Goal: Transaction & Acquisition: Purchase product/service

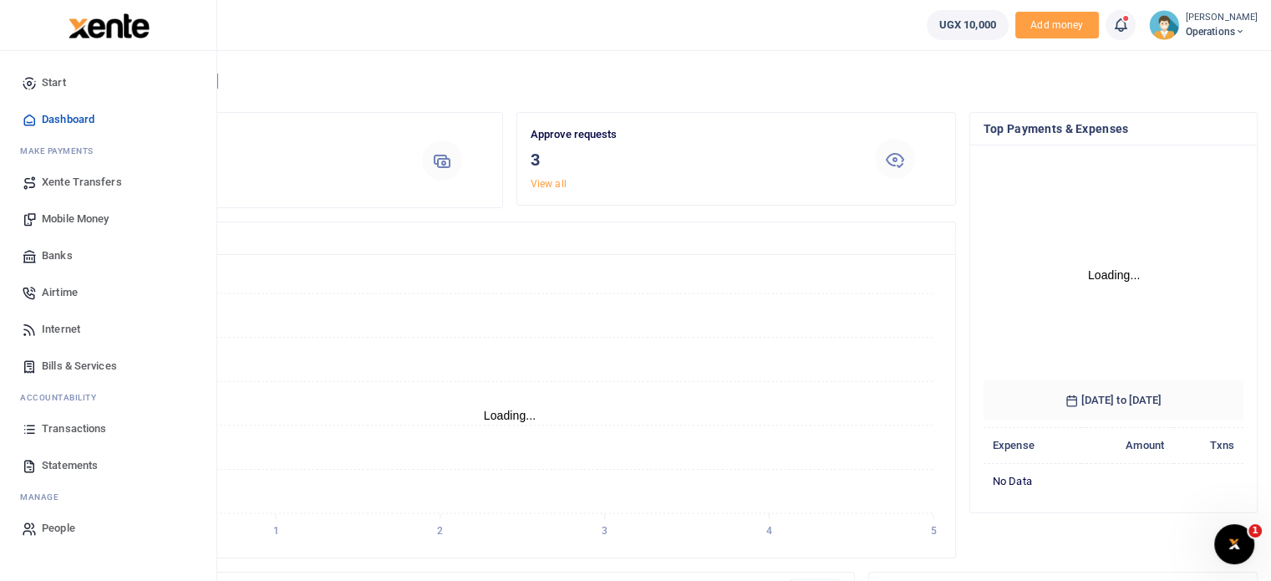
click at [63, 367] on span "Bills & Services" at bounding box center [79, 366] width 75 height 17
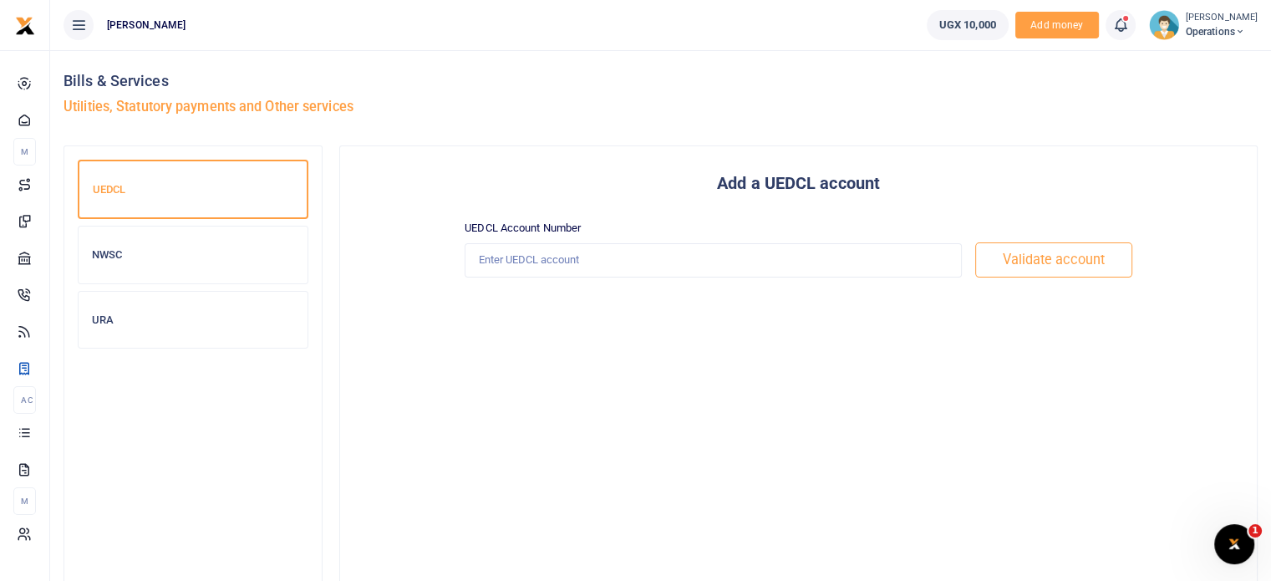
click at [147, 313] on h6 "URA" at bounding box center [193, 319] width 202 height 13
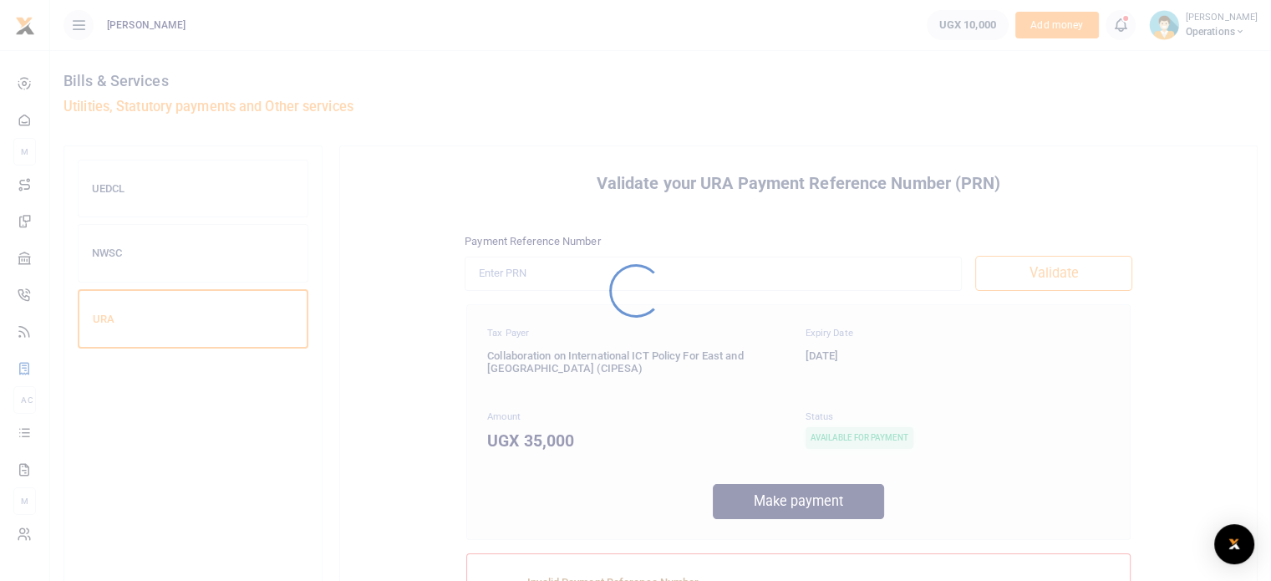
click at [152, 262] on div at bounding box center [635, 290] width 1271 height 581
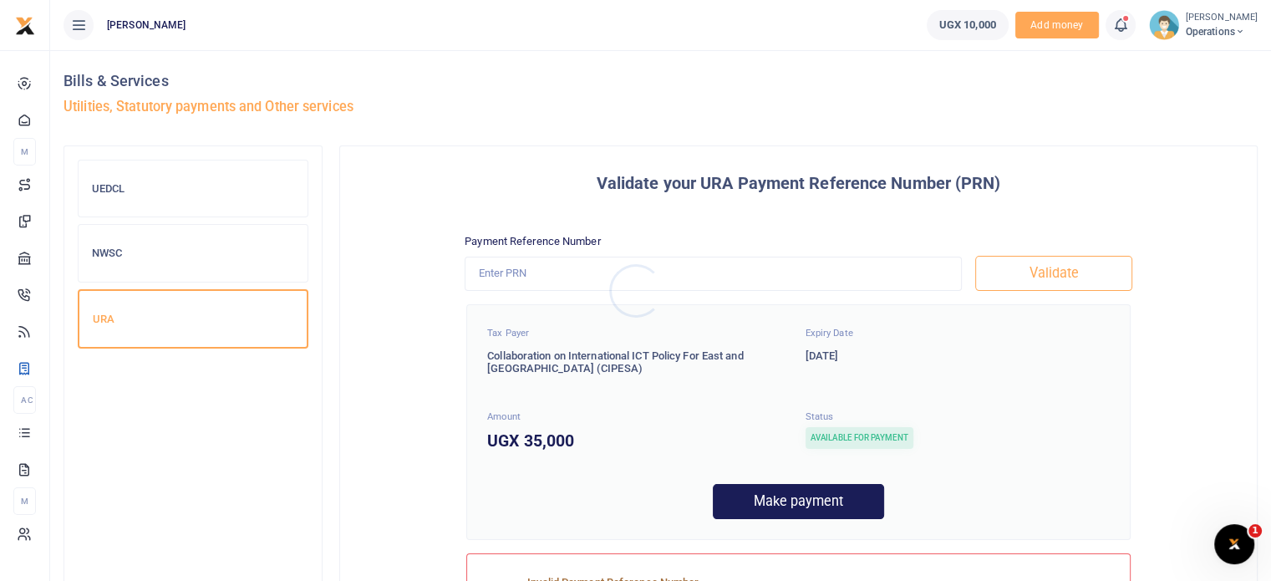
click at [152, 262] on div at bounding box center [635, 290] width 1271 height 581
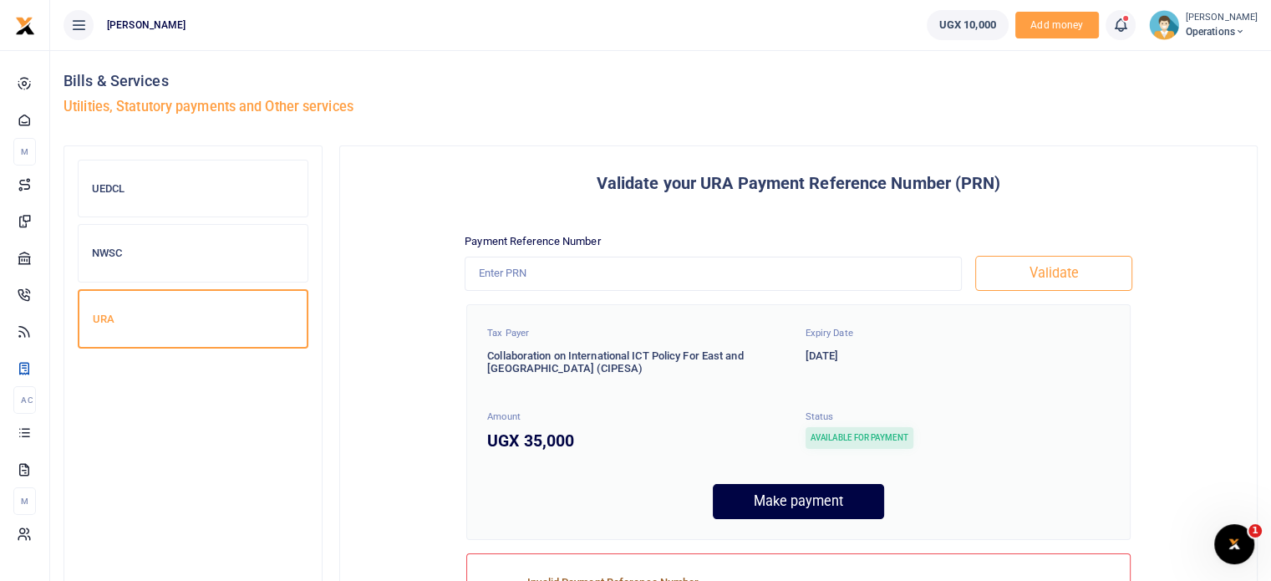
click at [154, 262] on div "NWSC" at bounding box center [193, 253] width 229 height 57
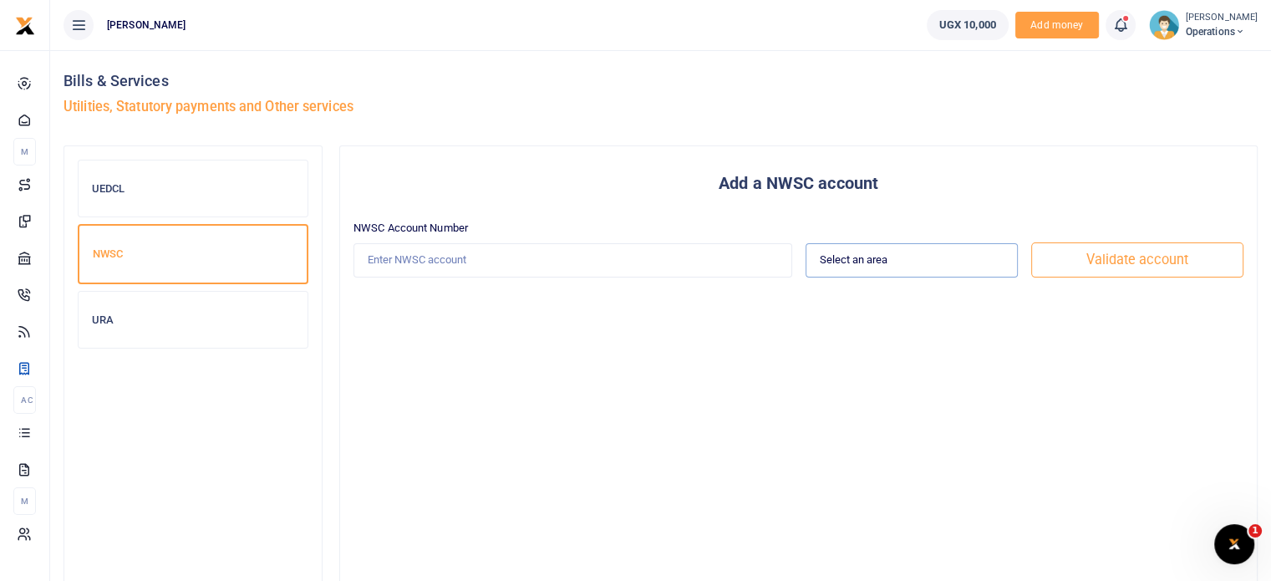
click at [893, 262] on select "Select an area Kampala Iganga Jinja Lugazi Others" at bounding box center [912, 260] width 212 height 34
click at [873, 262] on select "Select an area Kampala Iganga Jinja Lugazi Others" at bounding box center [912, 260] width 212 height 34
